Goal: Task Accomplishment & Management: Use online tool/utility

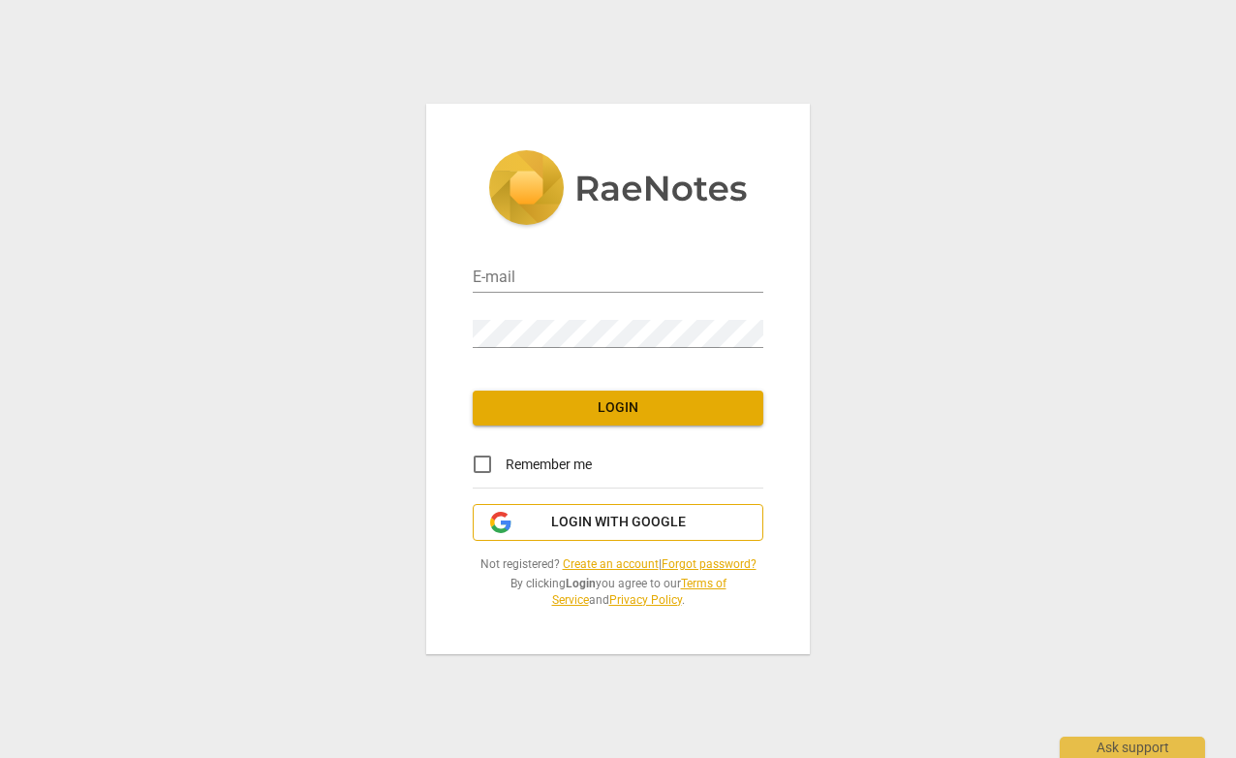
click at [593, 515] on span "Login with Google" at bounding box center [618, 521] width 135 height 19
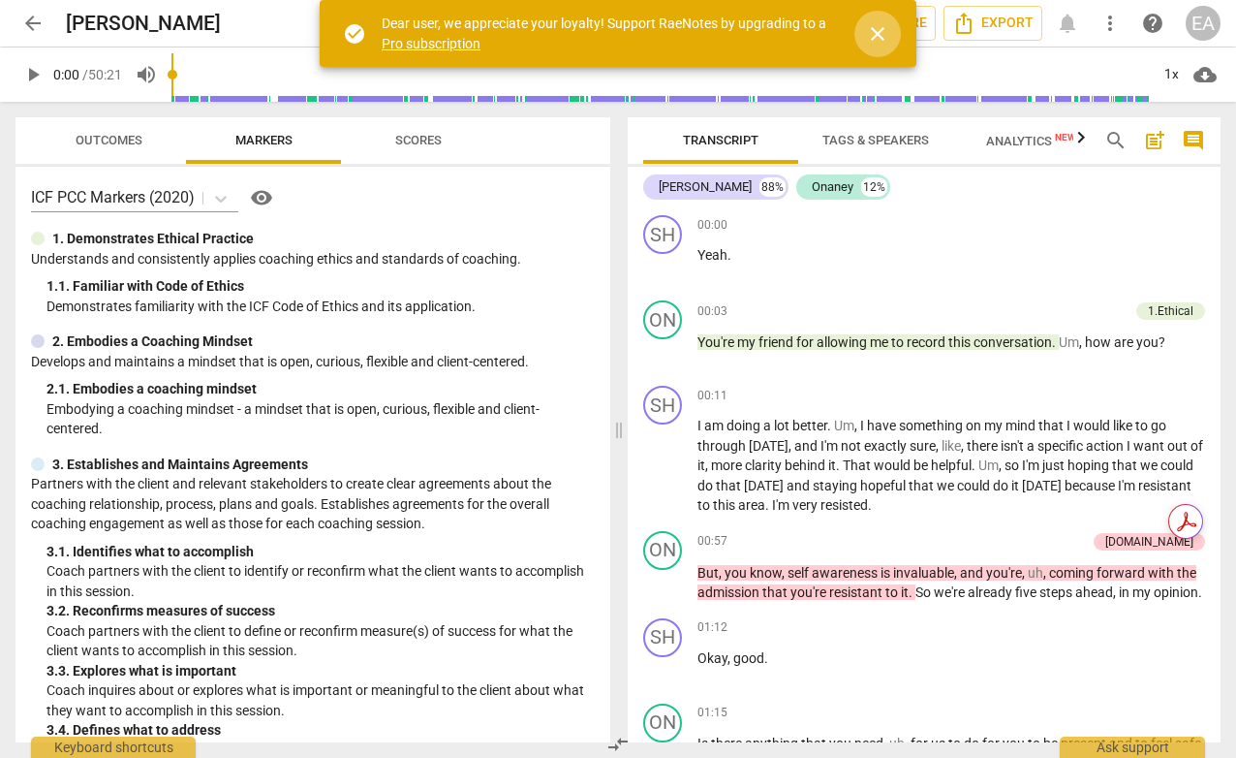
click at [875, 27] on span "close" at bounding box center [877, 33] width 23 height 23
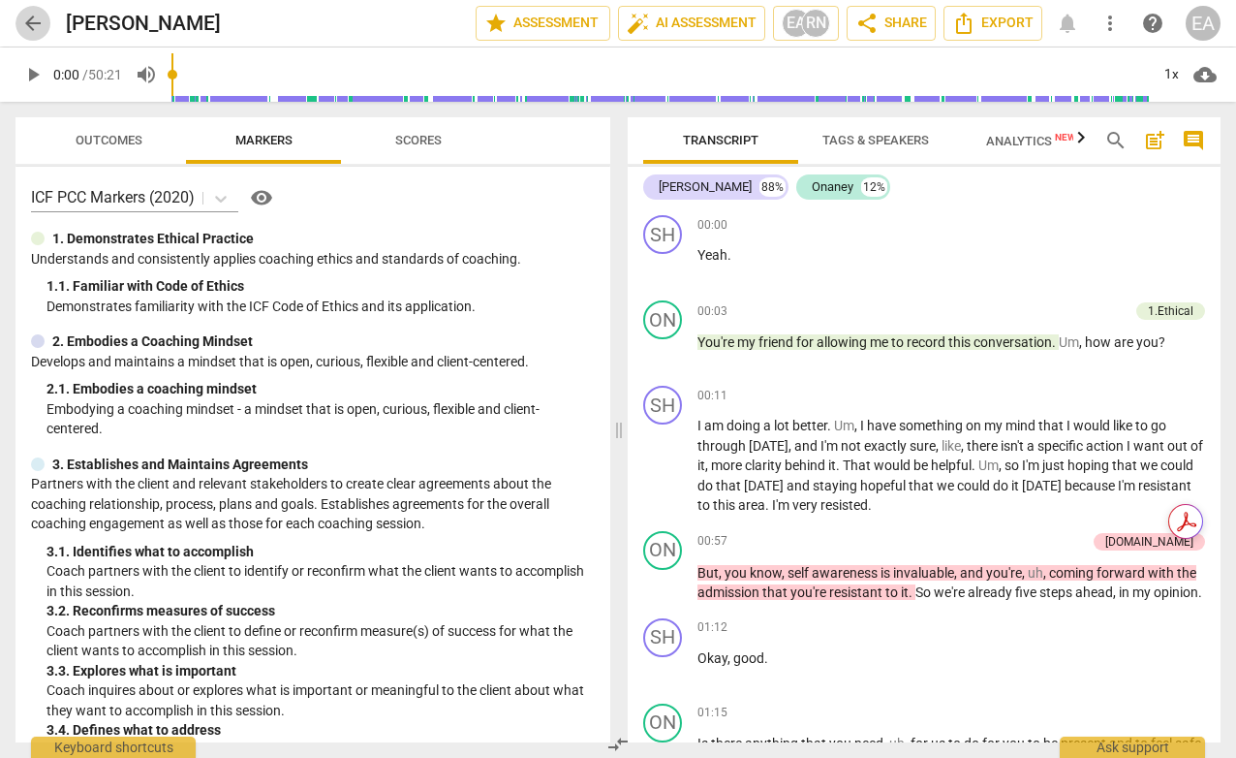
click at [37, 17] on span "arrow_back" at bounding box center [32, 23] width 23 height 23
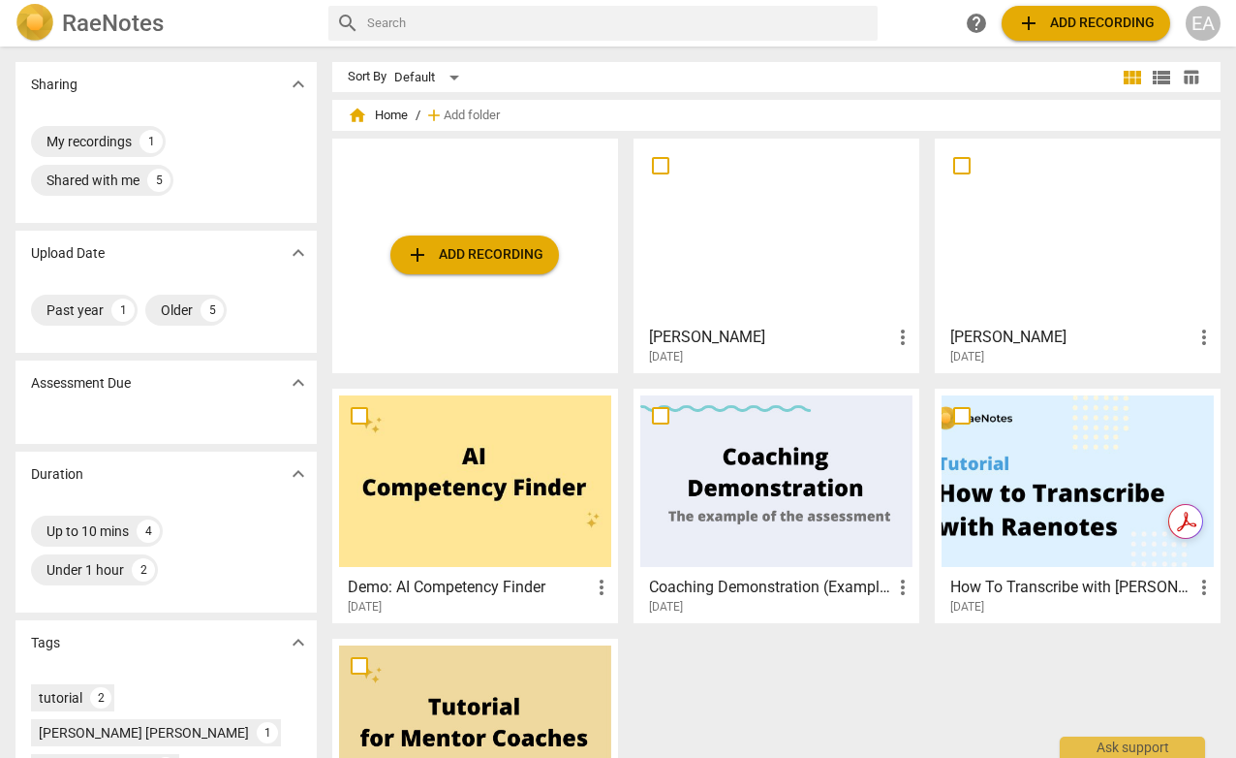
click at [464, 259] on span "add Add recording" at bounding box center [475, 254] width 138 height 23
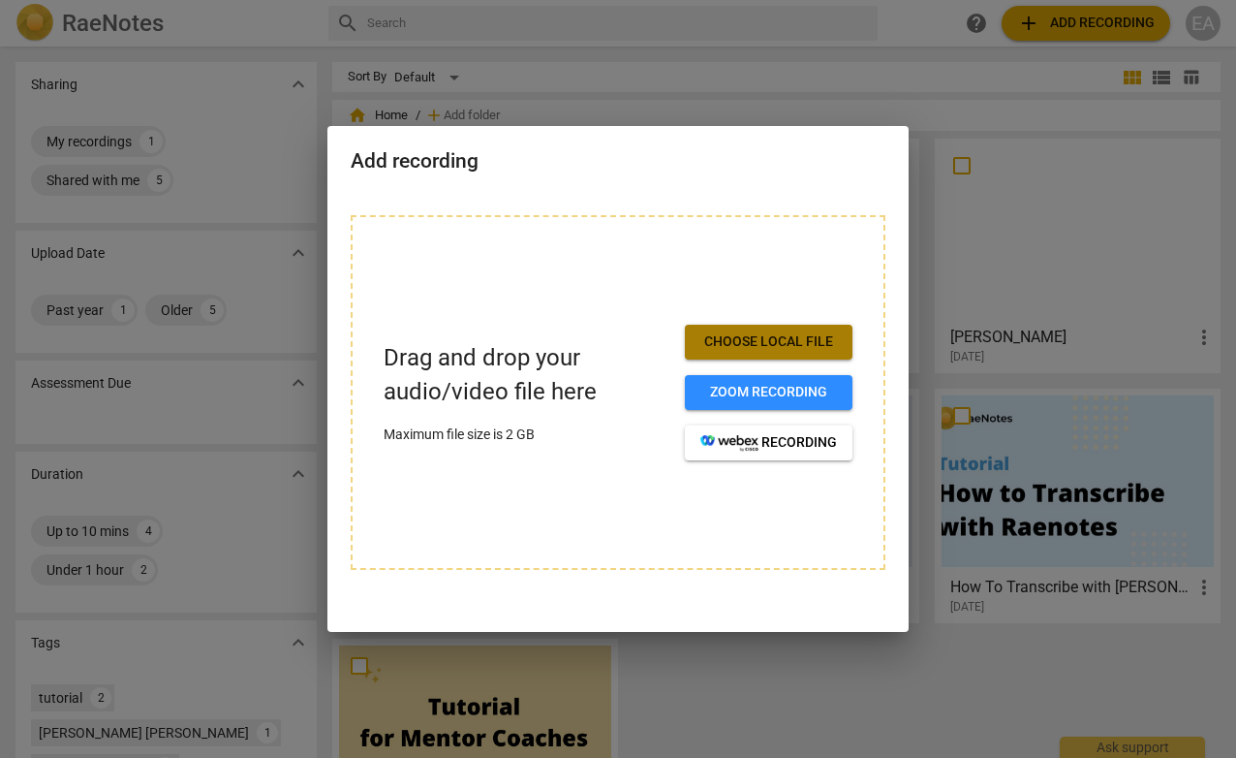
click at [741, 340] on span "Choose local file" at bounding box center [768, 341] width 137 height 19
click at [757, 330] on button "Choose local file" at bounding box center [769, 342] width 168 height 35
click at [761, 341] on span "Choose local file" at bounding box center [768, 341] width 137 height 19
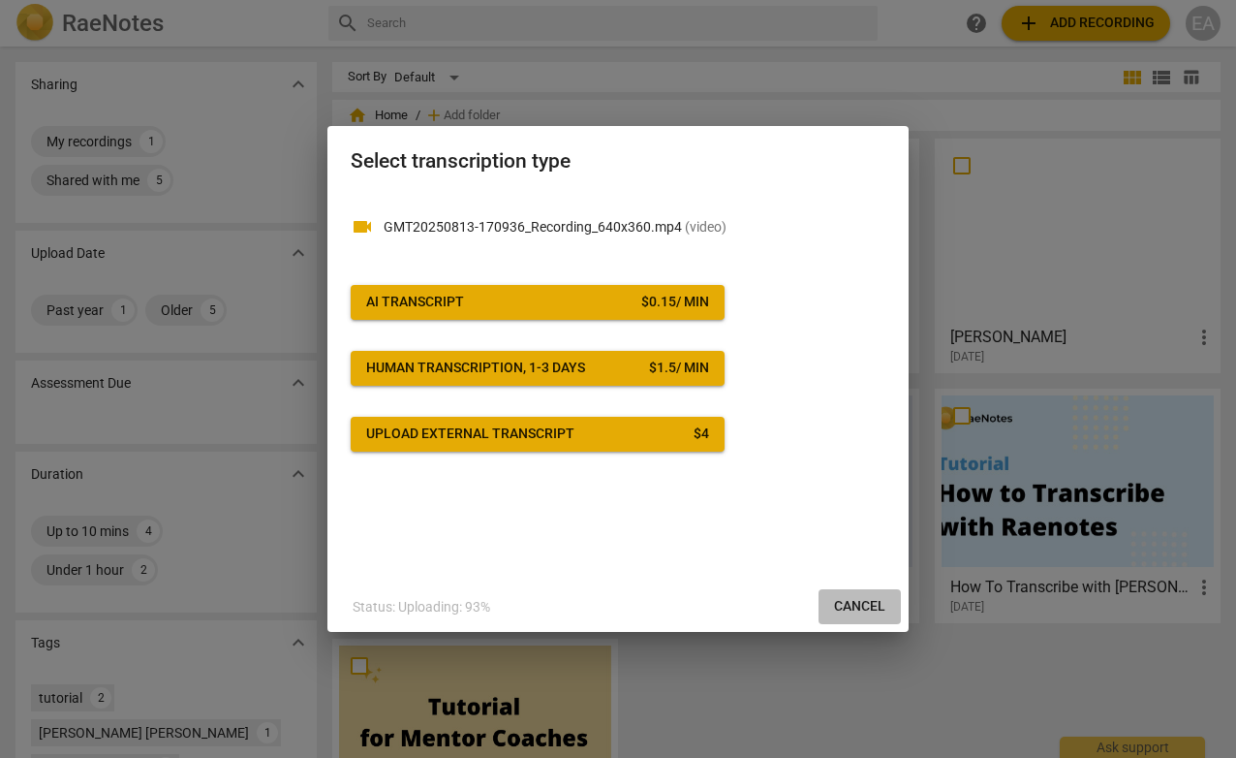
click at [862, 608] on span "Cancel" at bounding box center [859, 606] width 51 height 19
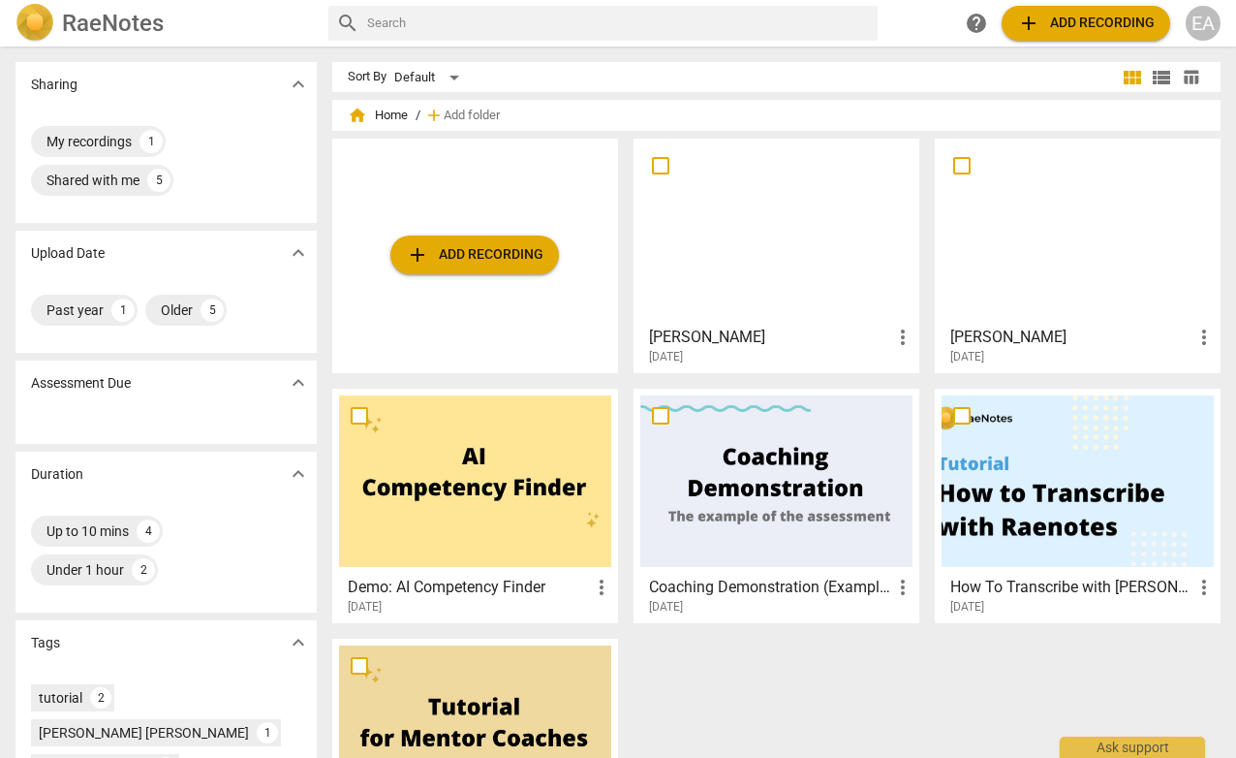
click at [489, 243] on span "add Add recording" at bounding box center [475, 254] width 138 height 23
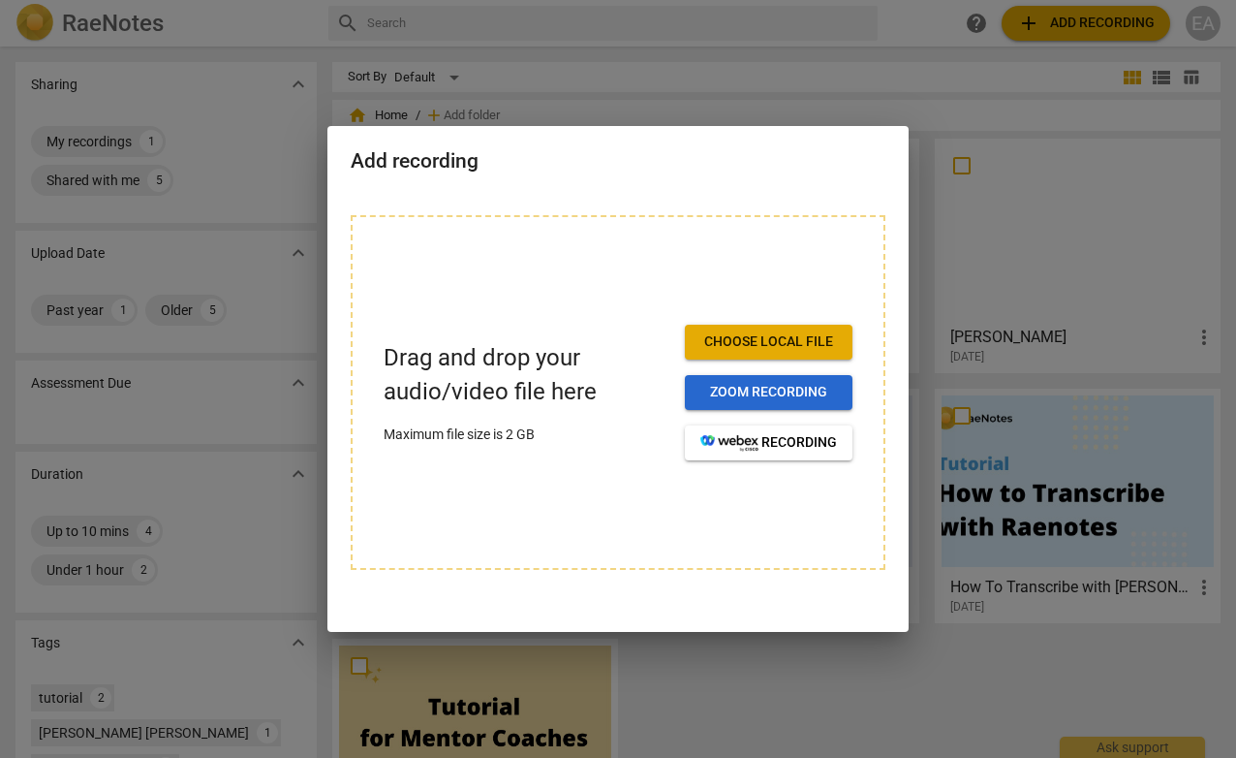
click at [737, 400] on span "Zoom recording" at bounding box center [768, 392] width 137 height 19
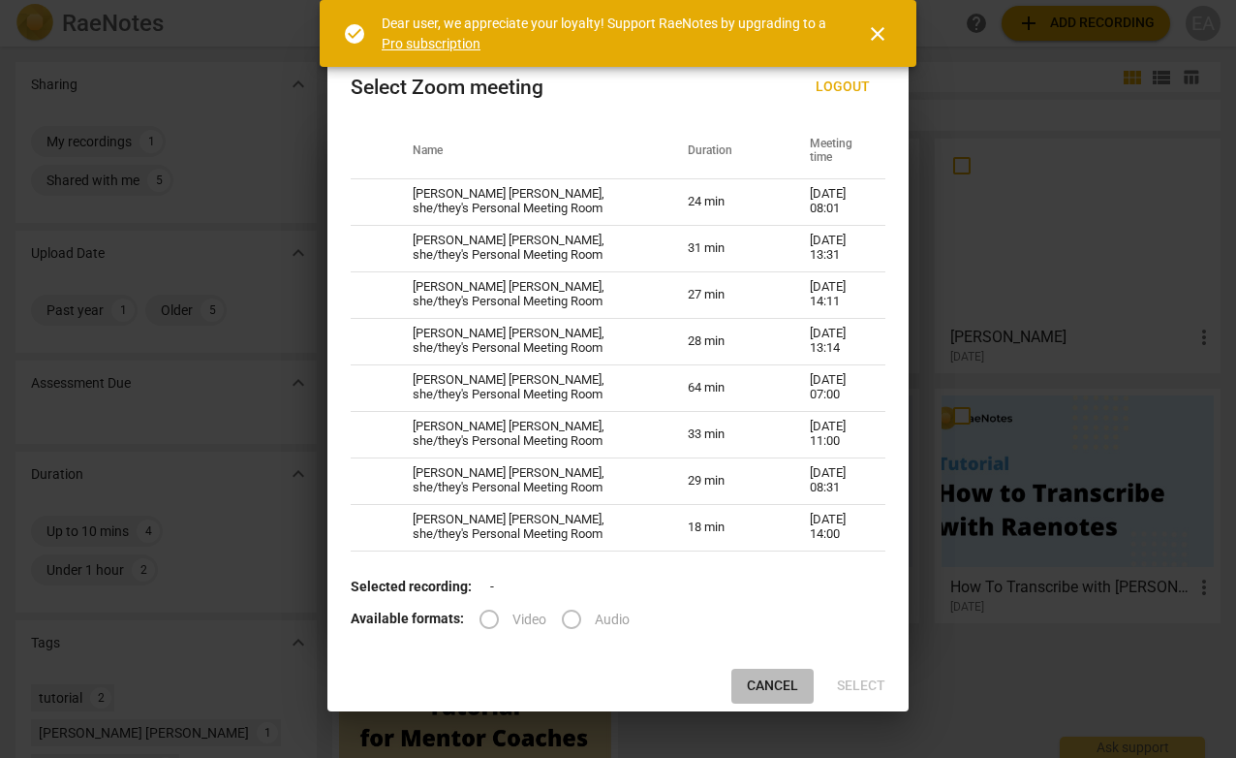
click at [767, 687] on span "Cancel" at bounding box center [772, 685] width 51 height 19
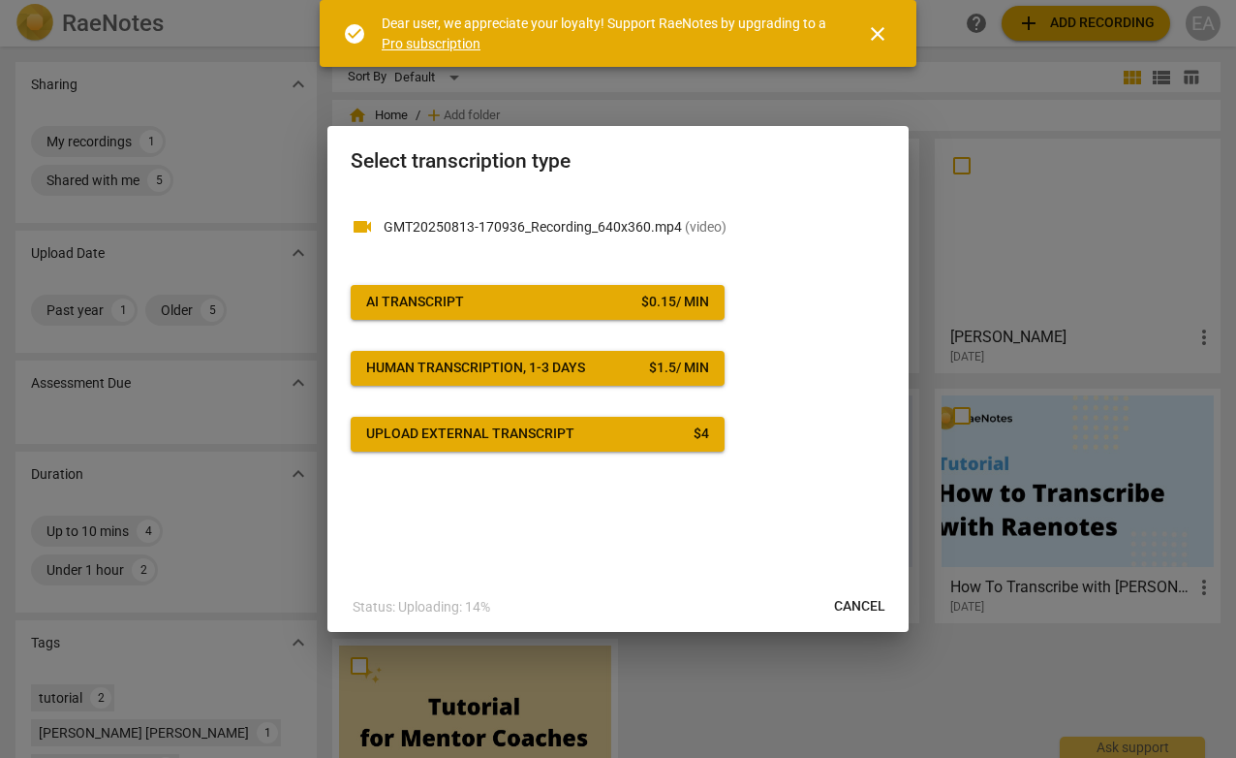
click at [855, 604] on span "Cancel" at bounding box center [859, 606] width 51 height 19
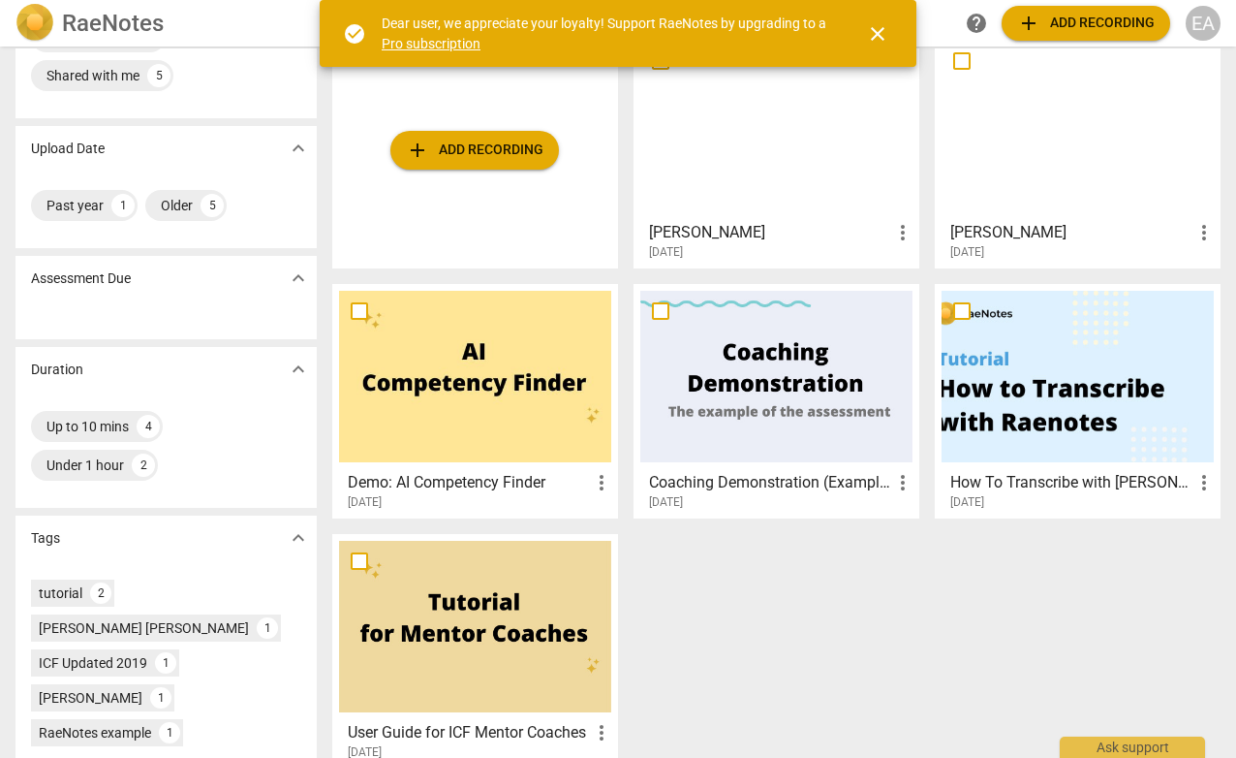
scroll to position [139, 0]
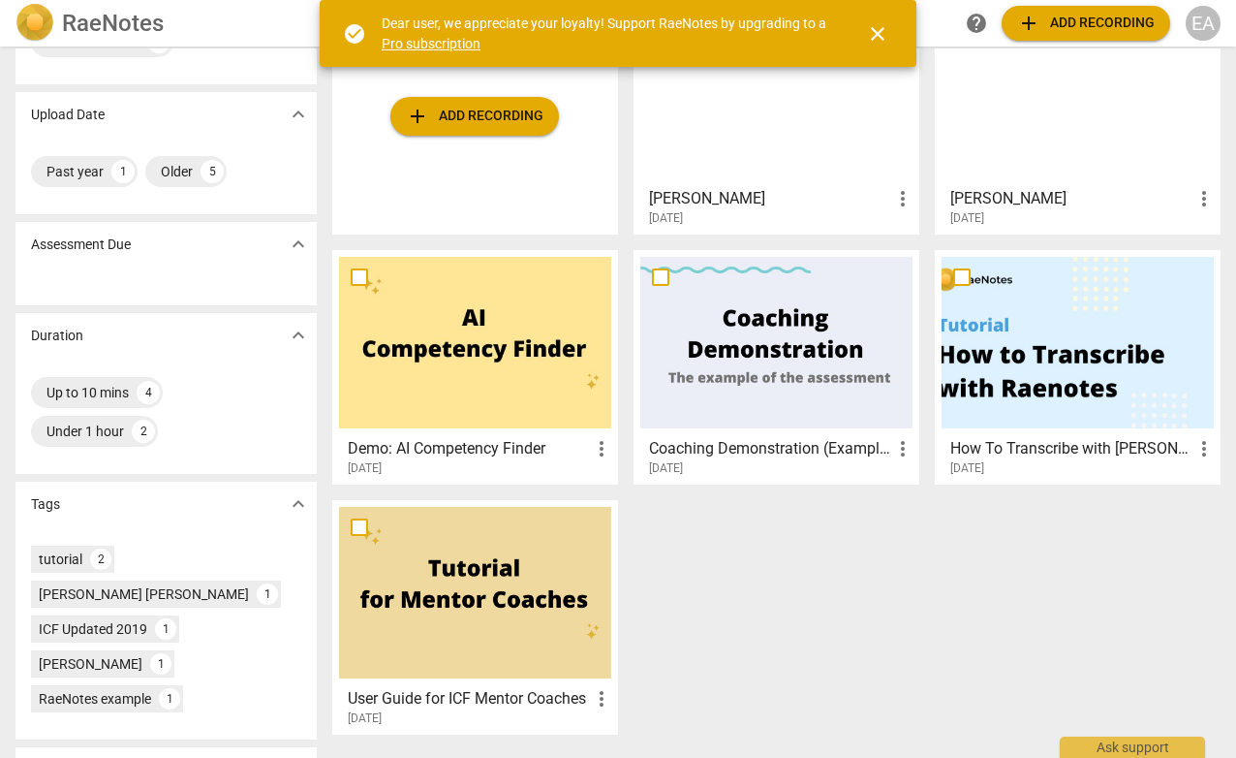
click at [1090, 22] on span "add Add recording" at bounding box center [1086, 23] width 138 height 23
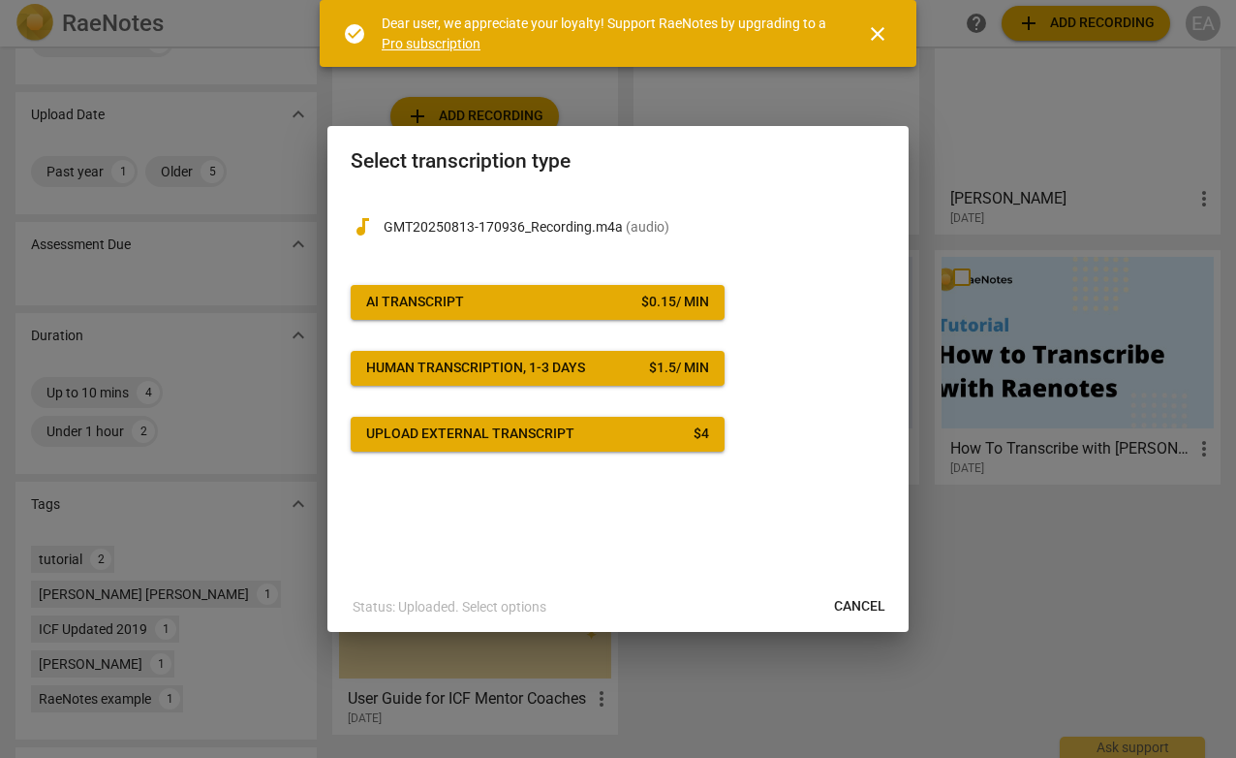
click at [691, 298] on div "$ 0.15 / min" at bounding box center [675, 302] width 68 height 19
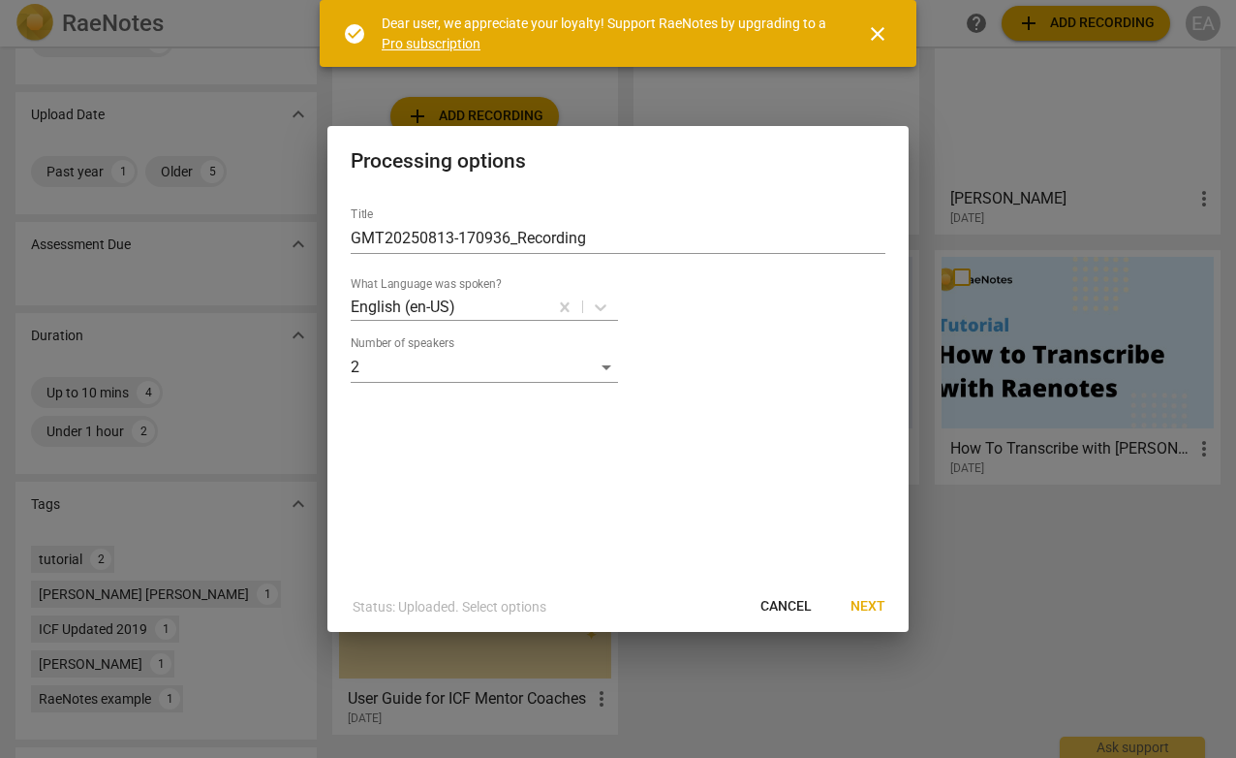
click at [866, 601] on span "Next" at bounding box center [868, 606] width 35 height 19
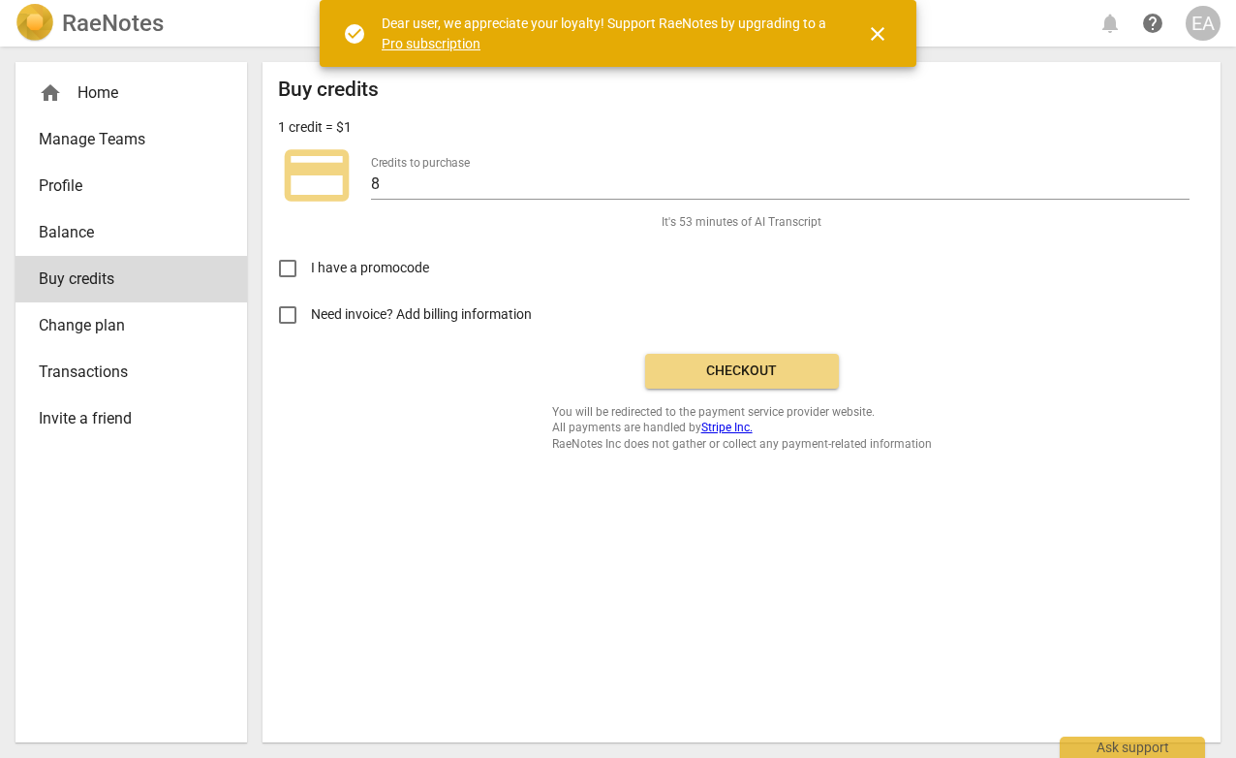
click at [719, 374] on span "Checkout" at bounding box center [742, 370] width 163 height 19
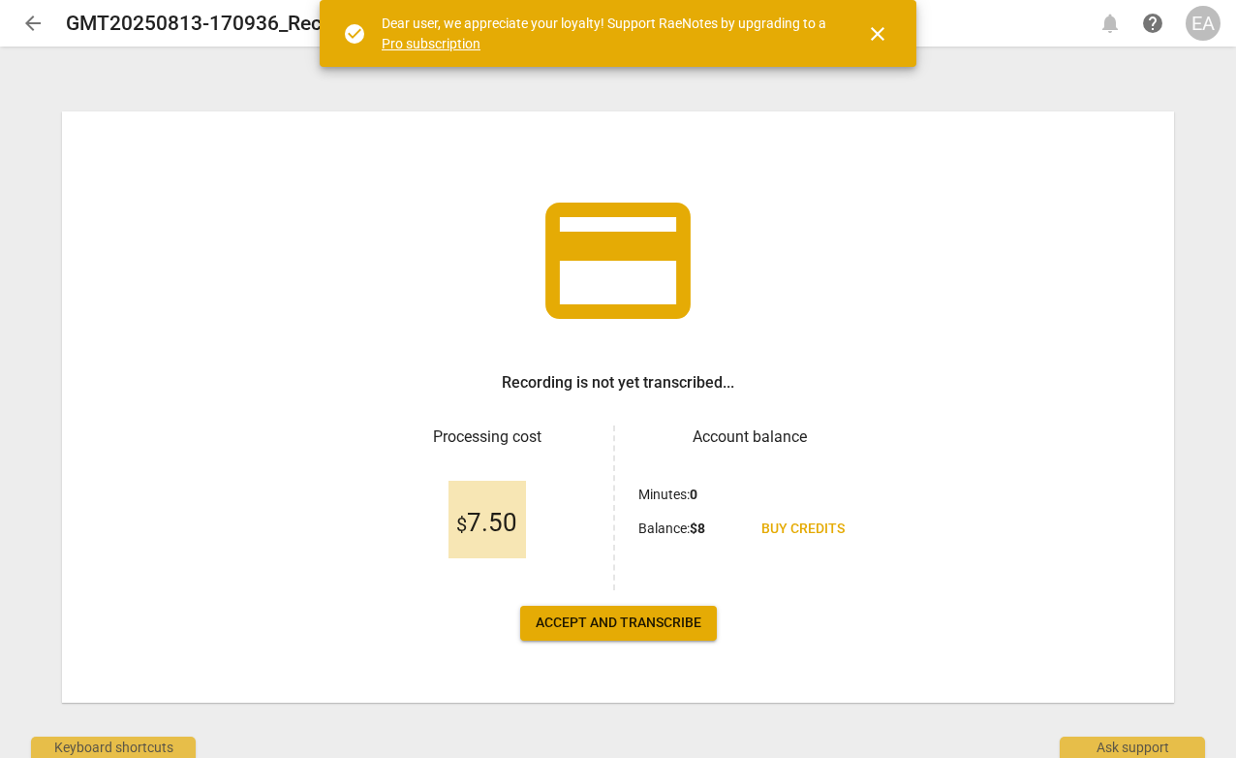
scroll to position [7, 0]
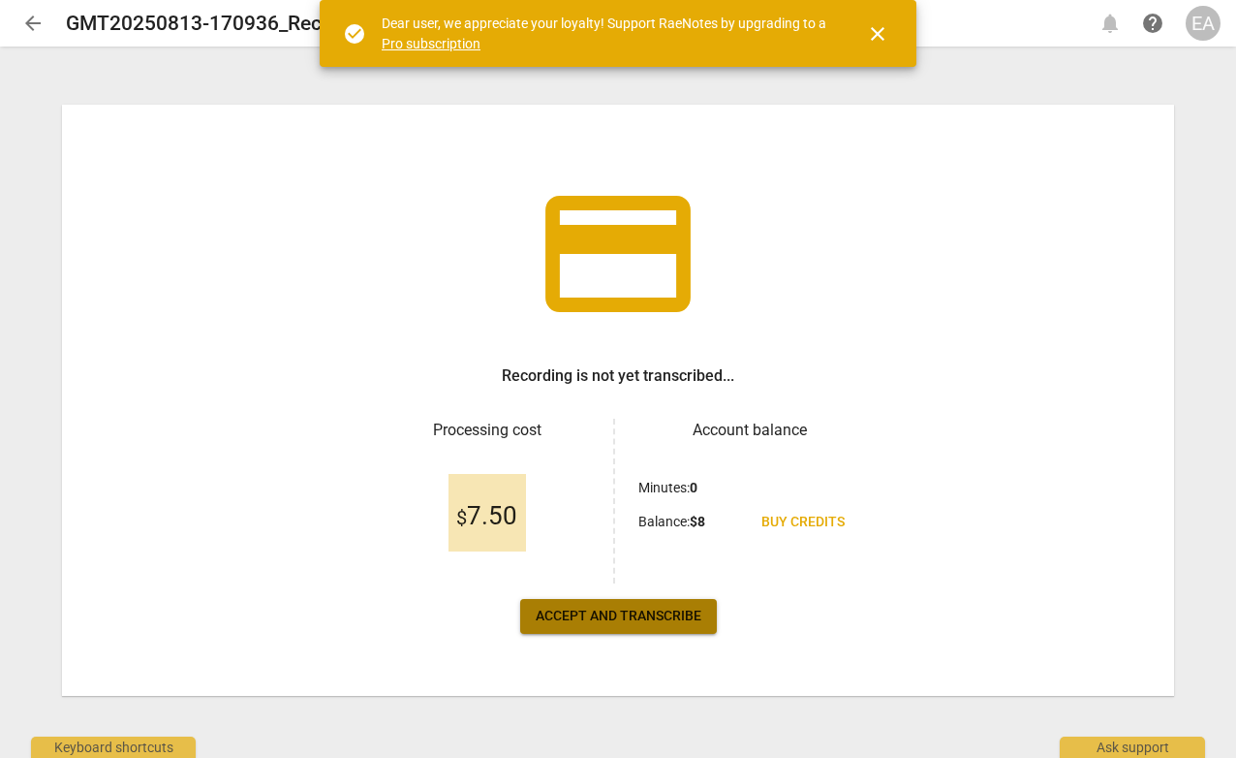
click at [654, 620] on span "Accept and transcribe" at bounding box center [619, 615] width 166 height 19
